Goal: Transaction & Acquisition: Purchase product/service

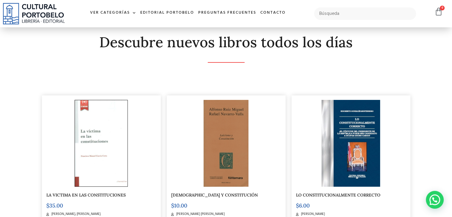
scroll to position [89, 0]
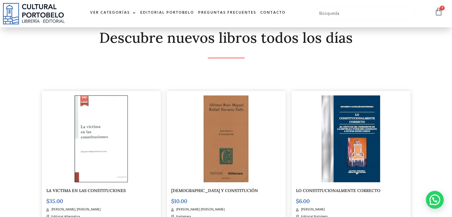
click at [345, 13] on input "text" at bounding box center [365, 13] width 102 height 12
type input "jaime jovane"
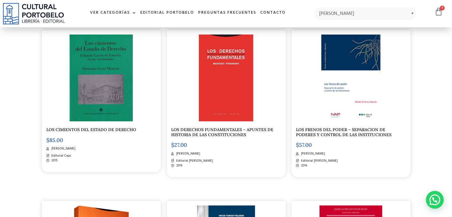
scroll to position [327, 0]
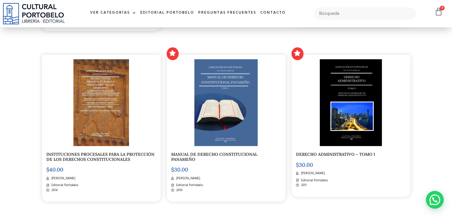
scroll to position [654, 0]
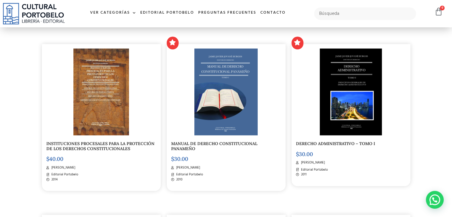
click at [187, 147] on link "MANUAL DE DERECHO CONSTITUCIONAL PANAMEÑO" at bounding box center [214, 146] width 86 height 10
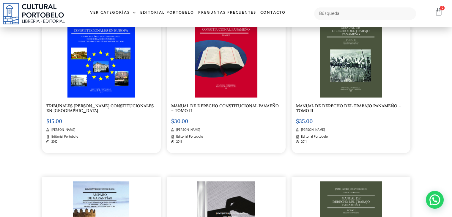
scroll to position [326, 0]
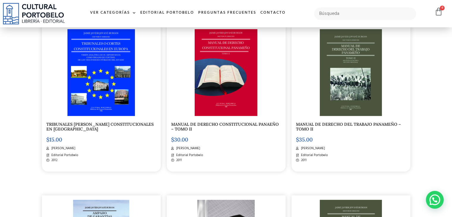
click at [200, 121] on div "MANUAL DE DERECHO CONSTITUCIONAL PANAEÑO – TOMO II $ 30.00 Jaime Javier Jované …" at bounding box center [226, 98] width 119 height 147
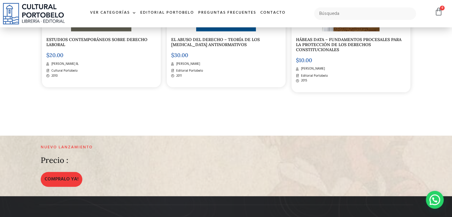
scroll to position [861, 0]
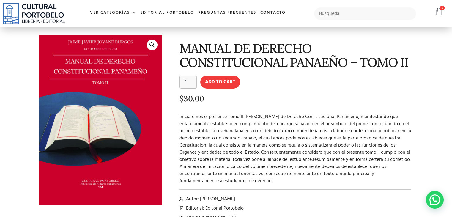
scroll to position [30, 0]
